Goal: Information Seeking & Learning: Learn about a topic

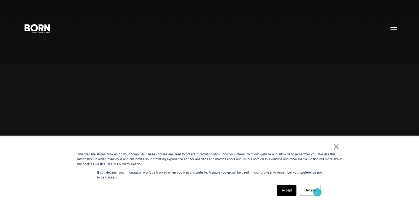
click at [317, 193] on link "Decline" at bounding box center [310, 190] width 20 height 11
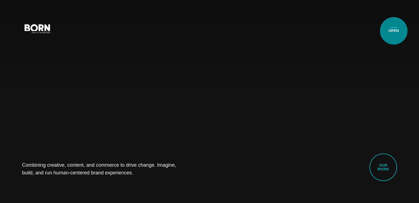
click at [394, 31] on button "Primary Menu" at bounding box center [393, 29] width 13 height 12
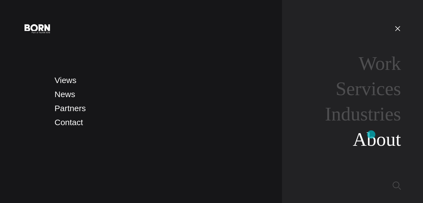
click at [371, 135] on link "About" at bounding box center [377, 139] width 48 height 21
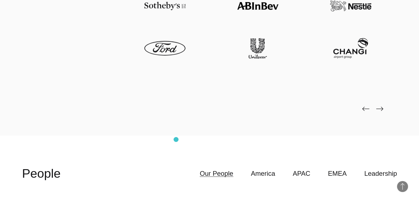
scroll to position [1381, 0]
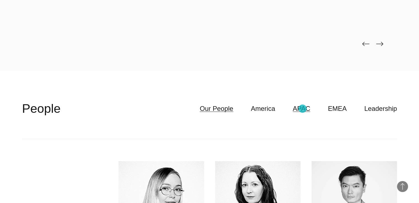
click at [302, 109] on link "APAC" at bounding box center [302, 109] width 18 height 10
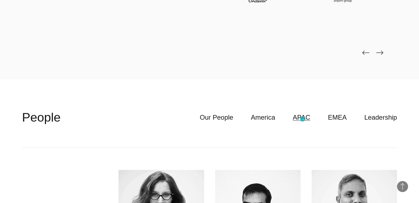
scroll to position [1372, 0]
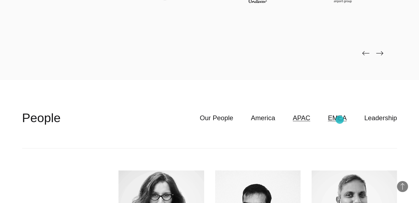
click at [340, 120] on link "EMEA" at bounding box center [337, 118] width 19 height 10
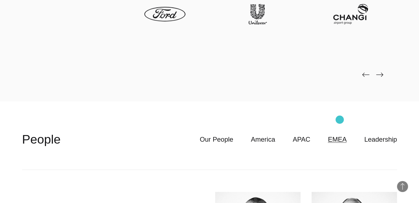
scroll to position [1340, 0]
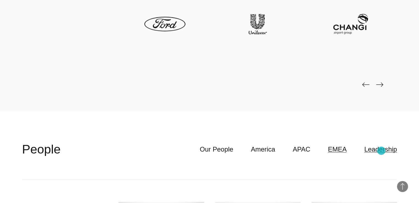
click at [381, 151] on link "Leadership" at bounding box center [380, 149] width 33 height 10
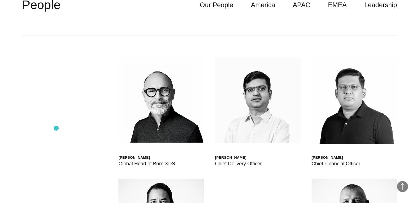
scroll to position [1485, 0]
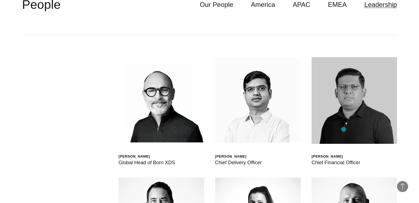
click at [344, 129] on img at bounding box center [354, 100] width 85 height 87
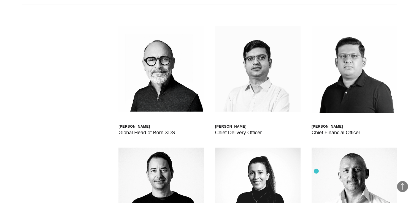
scroll to position [1514, 0]
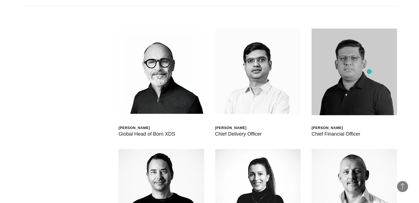
click at [369, 72] on img at bounding box center [354, 72] width 85 height 87
click at [343, 79] on img at bounding box center [354, 72] width 85 height 87
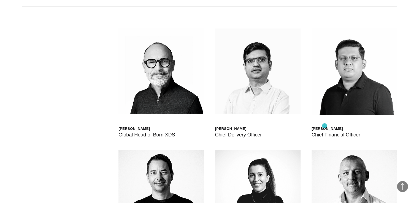
click at [325, 126] on div "[PERSON_NAME]" at bounding box center [336, 128] width 49 height 5
click at [330, 129] on div "[PERSON_NAME]" at bounding box center [336, 128] width 49 height 5
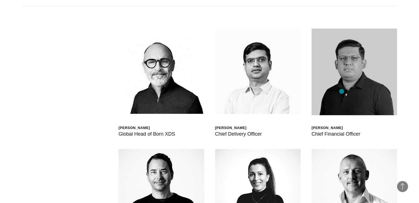
click at [342, 91] on img at bounding box center [354, 72] width 85 height 87
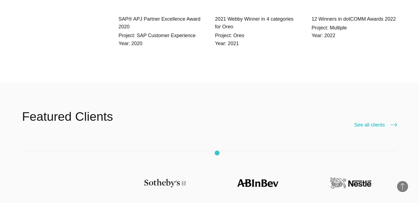
scroll to position [1138, 0]
